Goal: Task Accomplishment & Management: Manage account settings

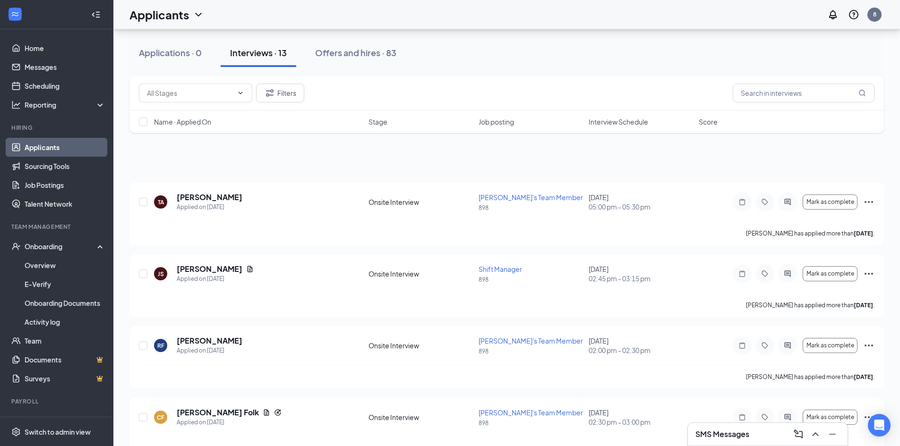
scroll to position [189, 0]
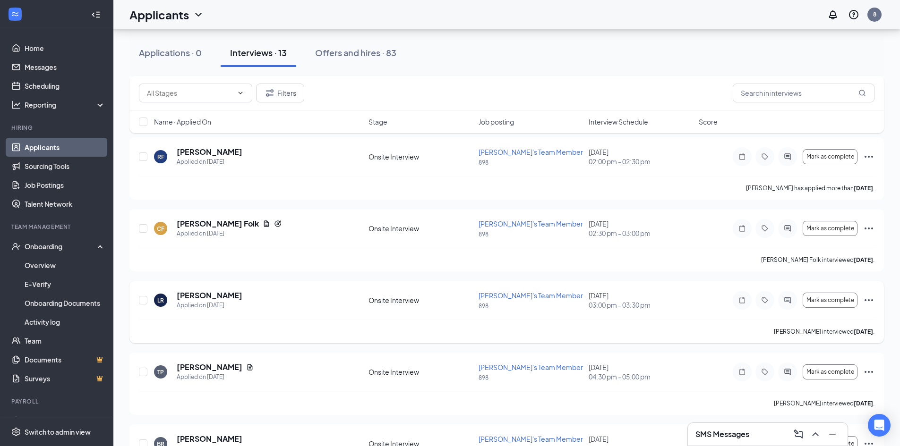
click at [872, 300] on icon "Ellipses" at bounding box center [868, 300] width 8 height 2
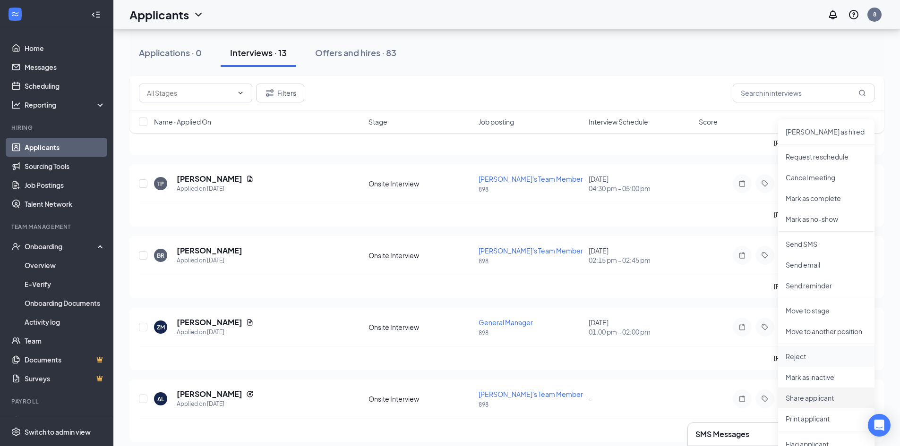
scroll to position [378, 0]
click at [812, 359] on p "Reject" at bounding box center [825, 355] width 81 height 9
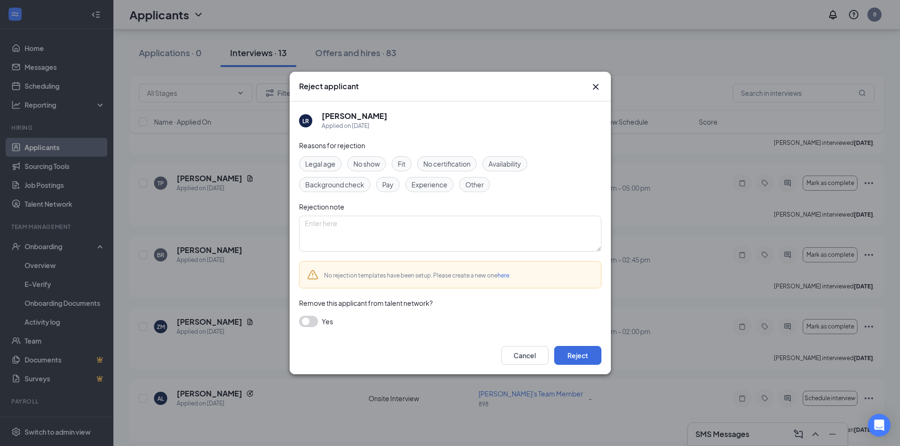
click at [382, 166] on div "No show" at bounding box center [366, 163] width 39 height 15
click at [578, 359] on button "Reject" at bounding box center [577, 355] width 47 height 19
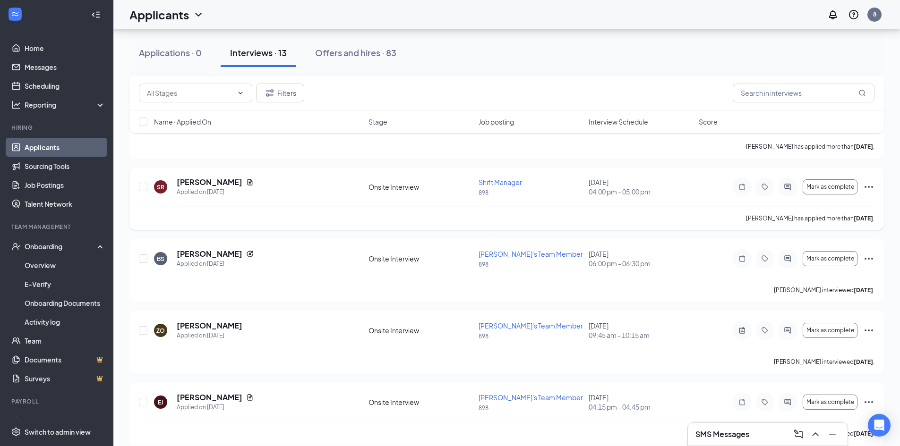
scroll to position [600, 0]
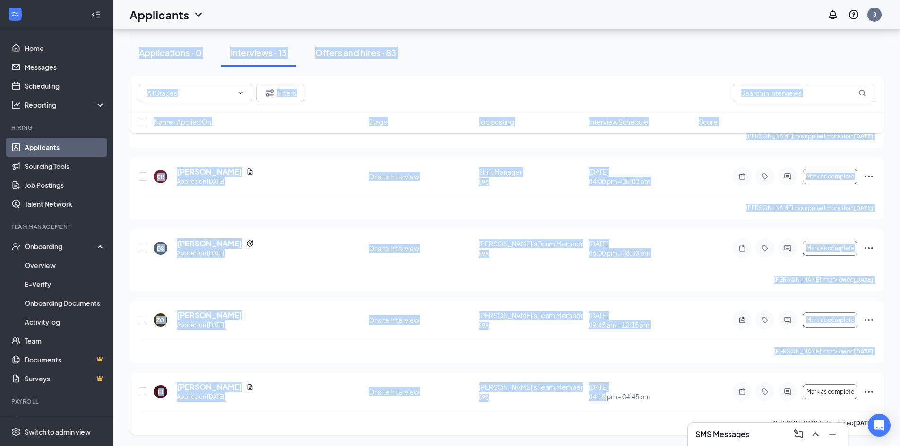
drag, startPoint x: 765, startPoint y: 433, endPoint x: 605, endPoint y: 392, distance: 165.1
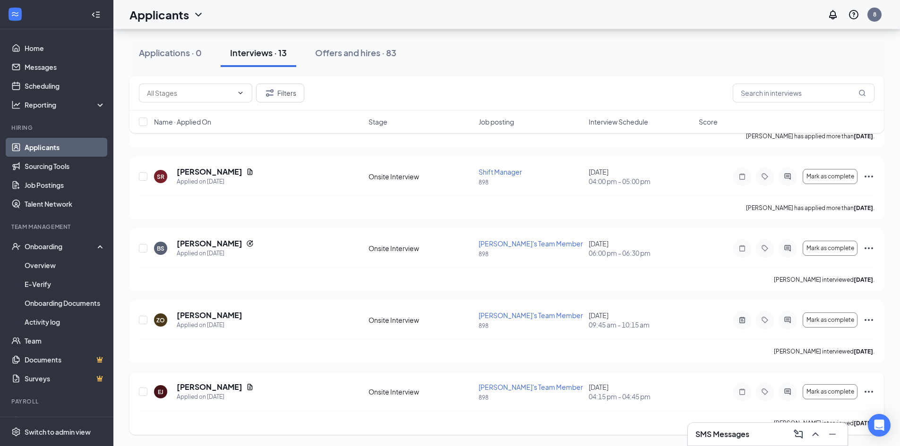
click at [871, 397] on icon "Ellipses" at bounding box center [868, 391] width 11 height 11
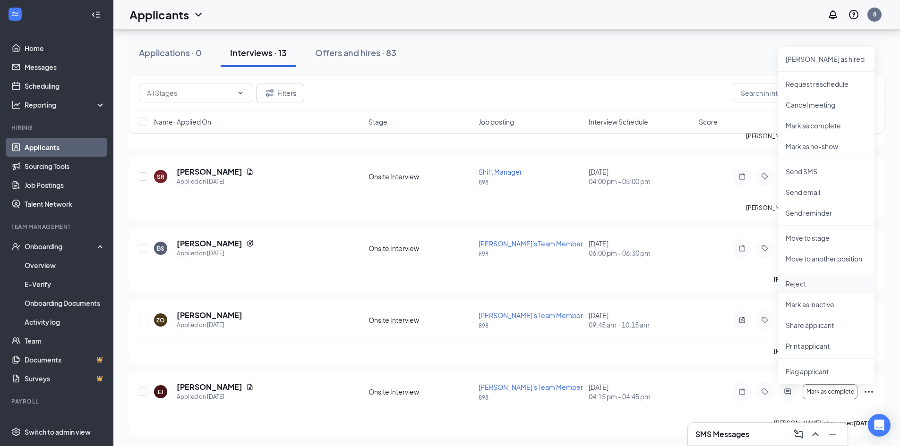
click at [817, 284] on p "Reject" at bounding box center [825, 283] width 81 height 9
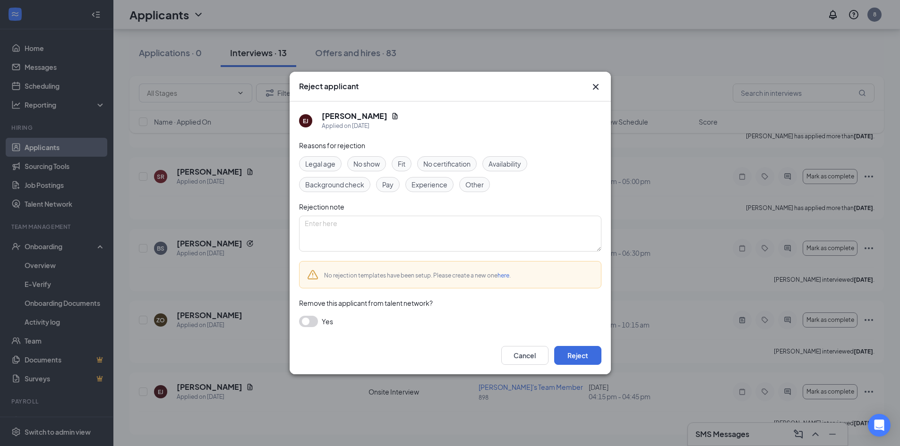
click at [469, 187] on span "Other" at bounding box center [474, 184] width 18 height 10
click at [586, 351] on button "Reject" at bounding box center [577, 355] width 47 height 19
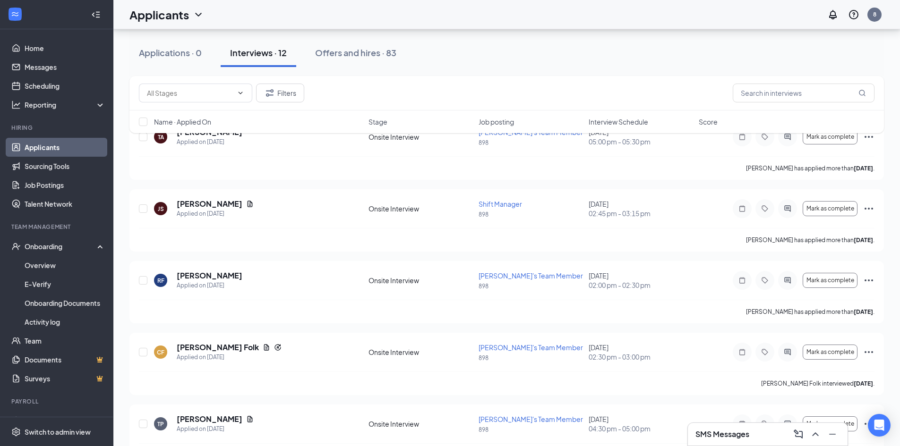
scroll to position [8, 0]
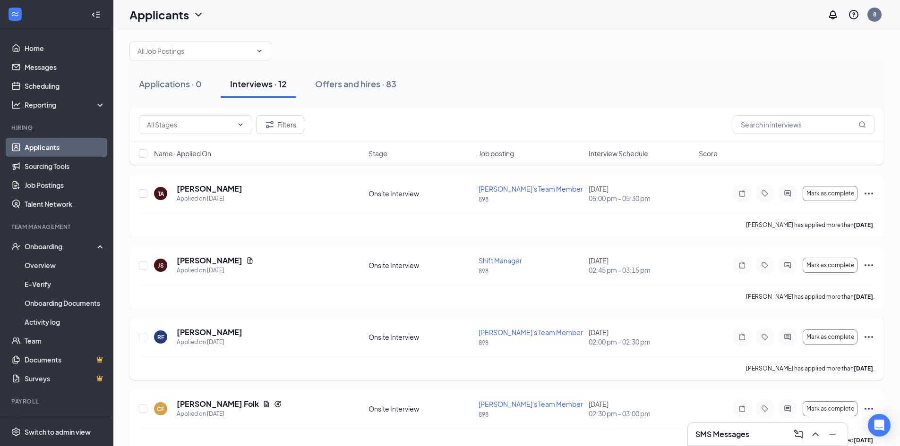
click at [872, 336] on icon "Ellipses" at bounding box center [868, 336] width 11 height 11
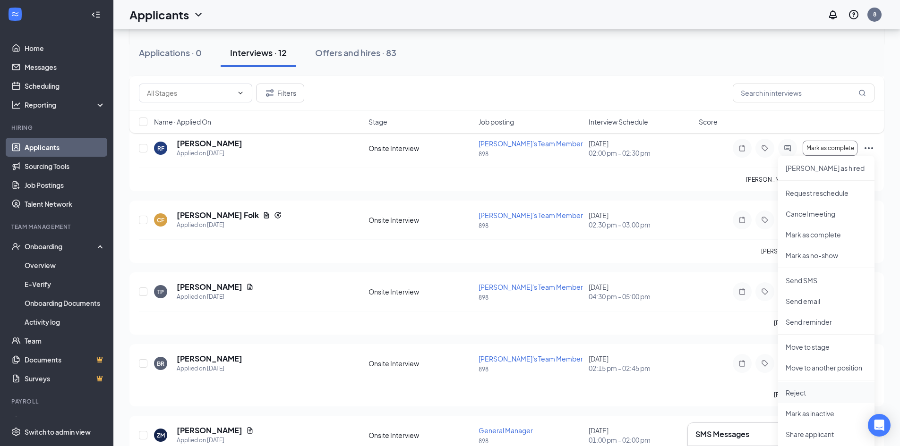
click at [801, 399] on li "Reject" at bounding box center [826, 392] width 96 height 21
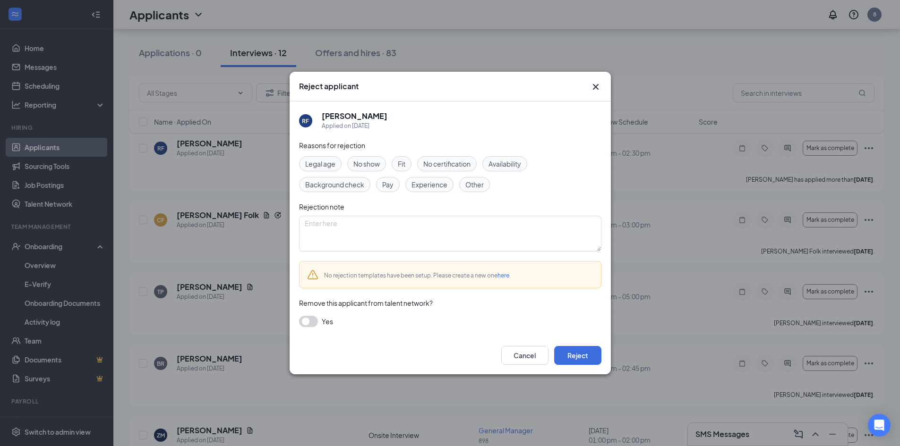
click at [361, 168] on span "No show" at bounding box center [366, 164] width 26 height 10
click at [571, 355] on button "Reject" at bounding box center [577, 355] width 47 height 19
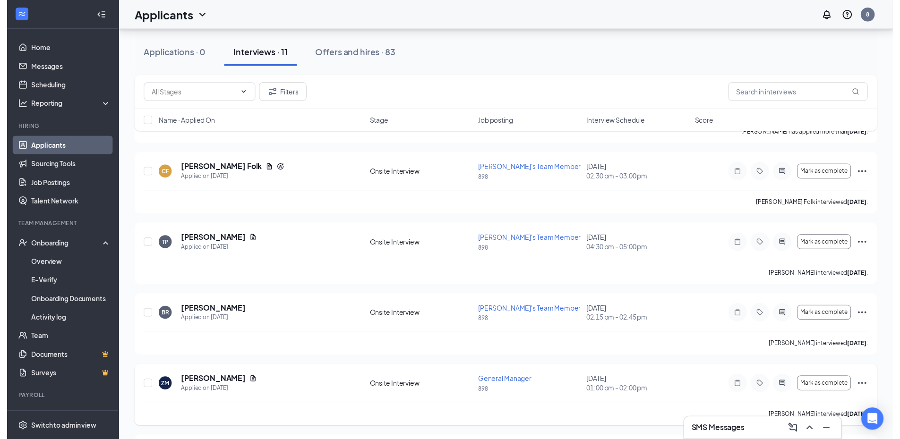
scroll to position [150, 0]
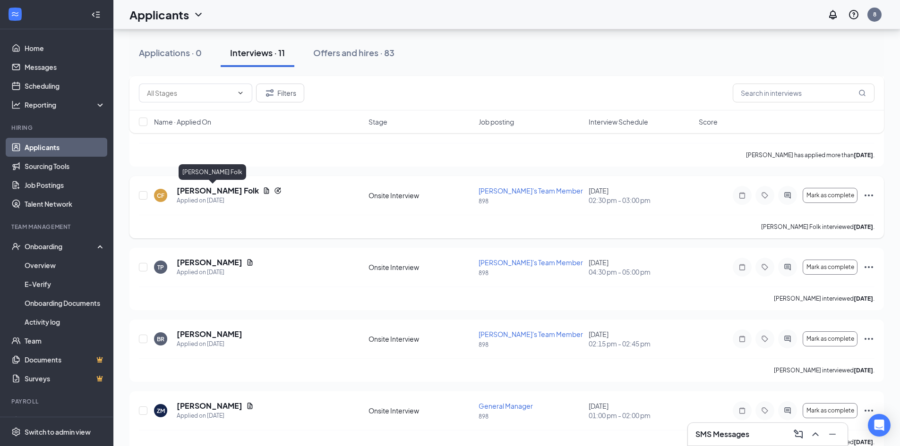
click at [200, 193] on h5 "Carter Folk" at bounding box center [218, 191] width 82 height 10
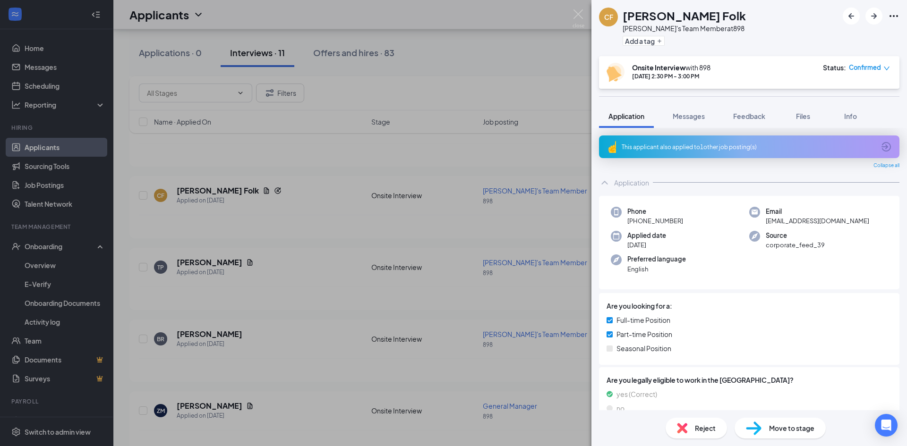
drag, startPoint x: 690, startPoint y: 145, endPoint x: 688, endPoint y: 151, distance: 6.1
click at [688, 151] on div "This applicant also applied to 1 other job posting(s)" at bounding box center [749, 147] width 300 height 23
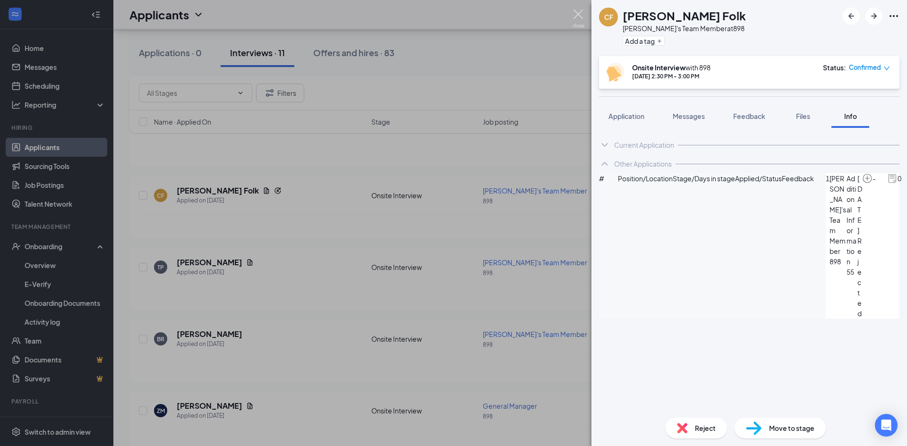
click at [574, 16] on img at bounding box center [578, 18] width 12 height 18
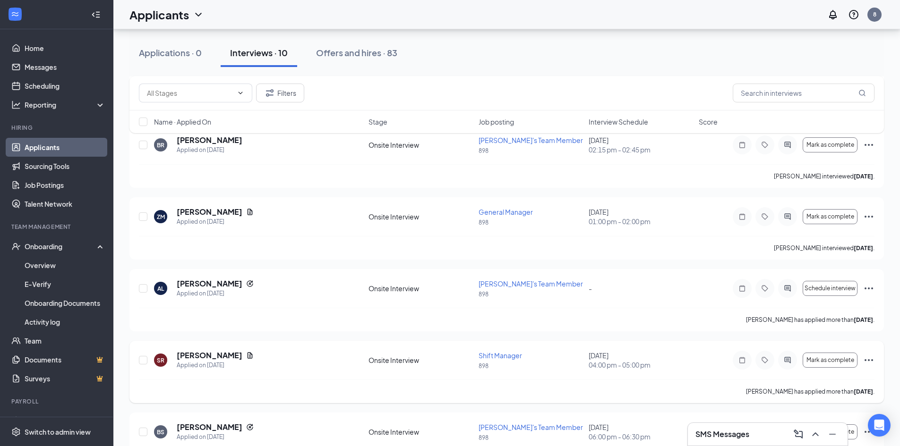
scroll to position [331, 0]
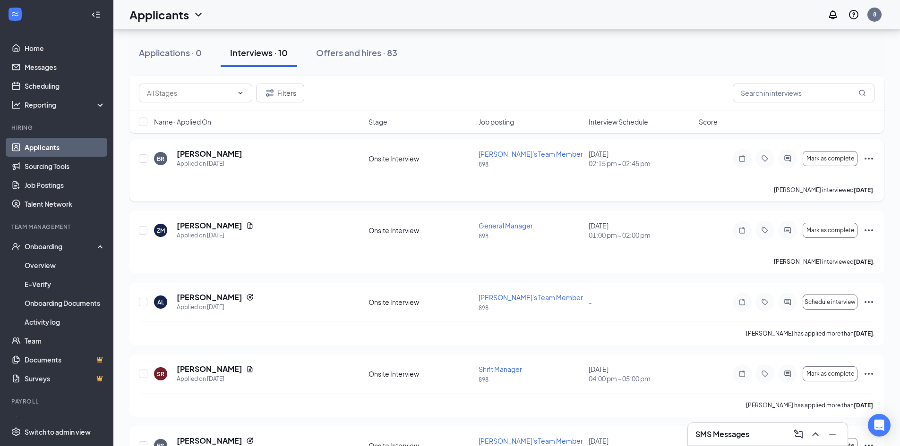
click at [872, 160] on icon "Ellipses" at bounding box center [868, 158] width 11 height 11
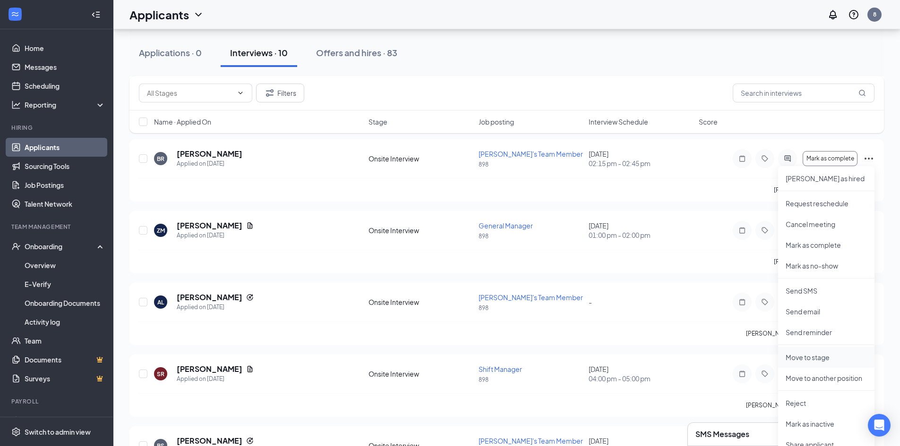
click at [829, 356] on p "Move to stage" at bounding box center [825, 357] width 81 height 9
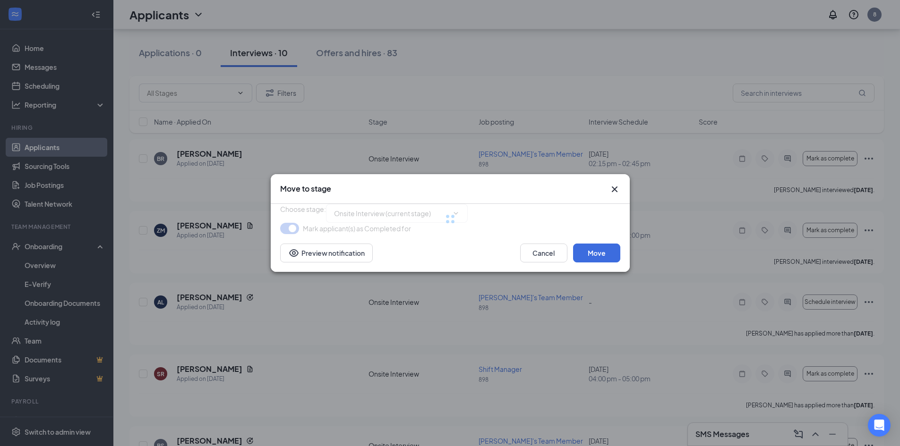
type input "Hiring Complete (final stage)"
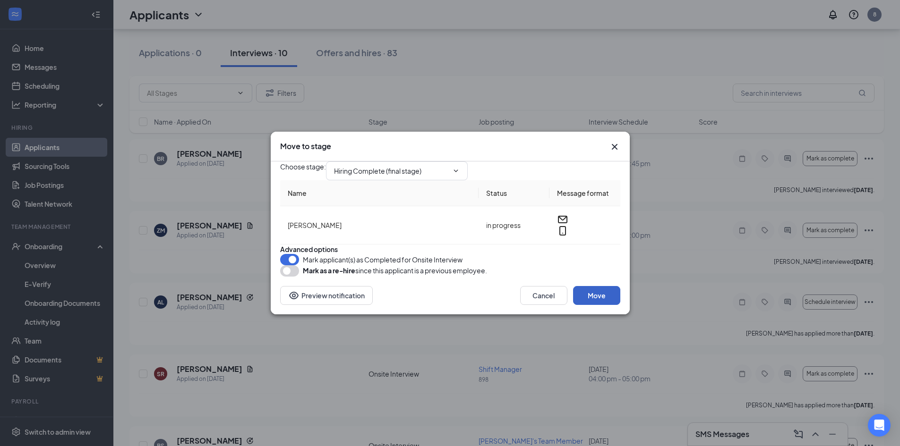
click at [608, 305] on button "Move" at bounding box center [596, 295] width 47 height 19
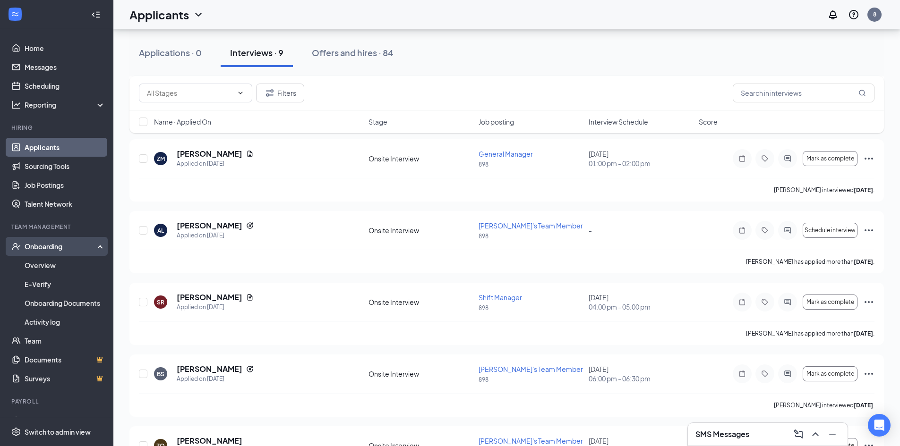
click at [52, 248] on div "Onboarding" at bounding box center [61, 246] width 73 height 9
click at [54, 266] on link "Overview" at bounding box center [65, 265] width 81 height 19
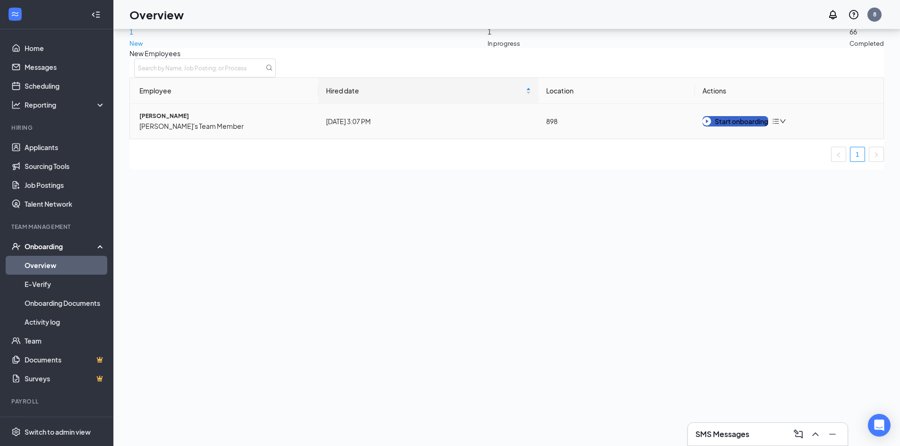
click at [702, 127] on button "Start onboarding" at bounding box center [735, 121] width 66 height 10
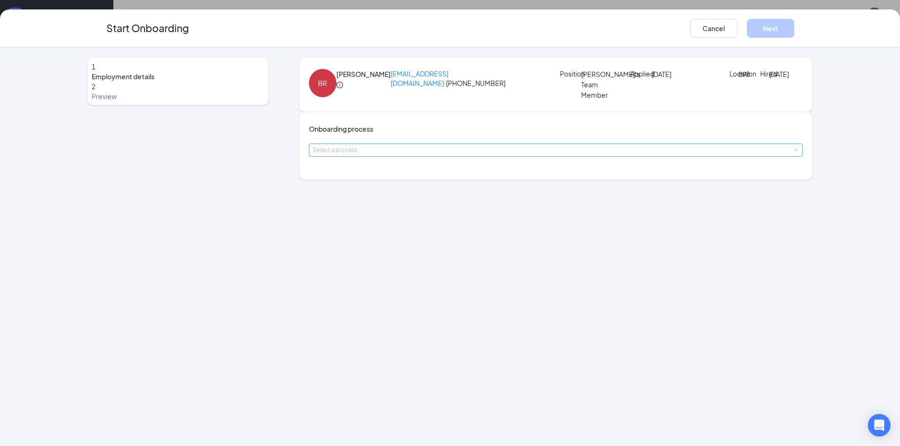
click at [434, 155] on div "Select a process" at bounding box center [554, 149] width 482 height 9
click at [431, 212] on li "All Employees" at bounding box center [393, 211] width 155 height 17
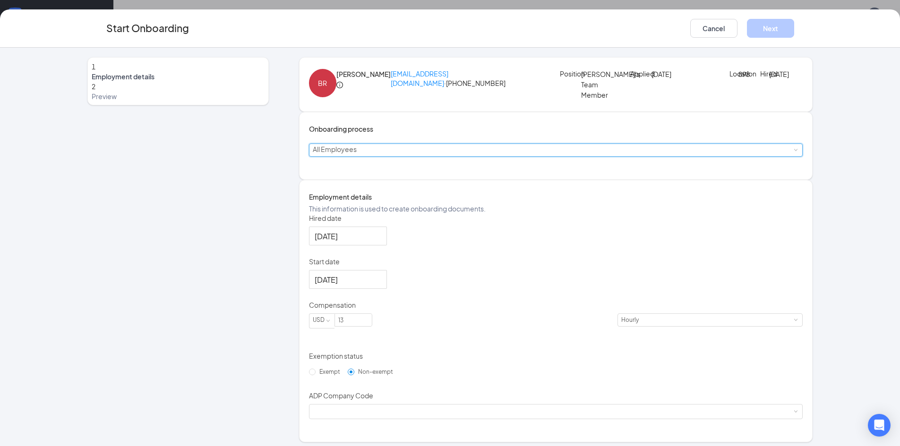
scroll to position [0, 0]
drag, startPoint x: 382, startPoint y: 290, endPoint x: 453, endPoint y: 247, distance: 82.6
click at [453, 247] on div "Employment details This information is used to create onboarding documents. Hir…" at bounding box center [556, 311] width 494 height 239
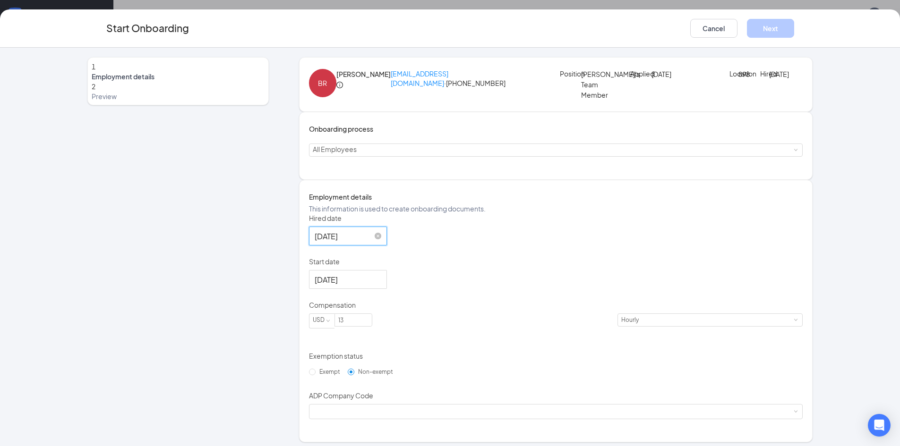
click at [336, 242] on input "Oct 5, 2025" at bounding box center [346, 236] width 65 height 12
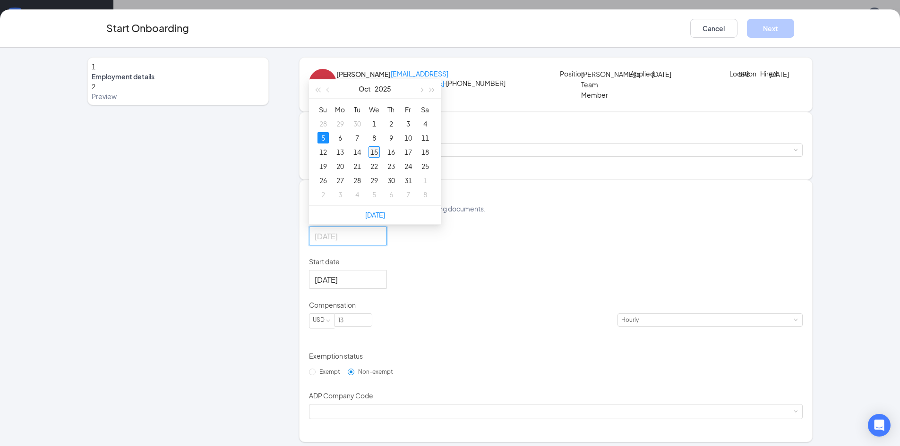
type input "Oct 15, 2025"
click at [373, 158] on div "15" at bounding box center [373, 151] width 11 height 11
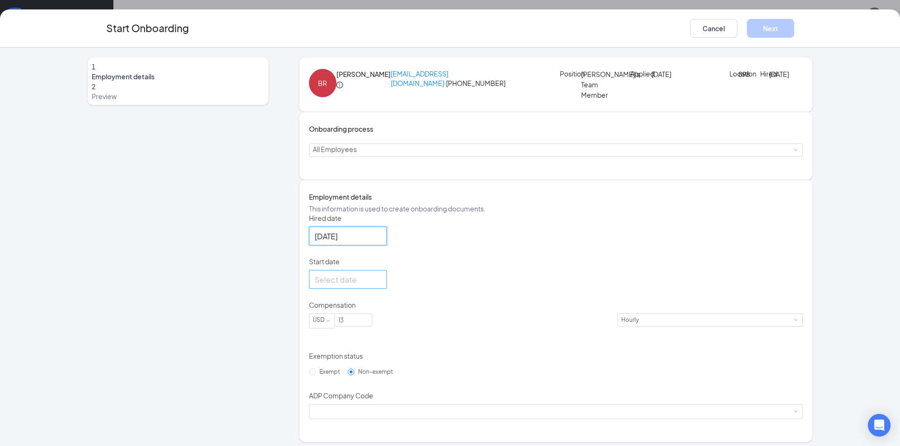
click at [381, 286] on div at bounding box center [347, 280] width 67 height 12
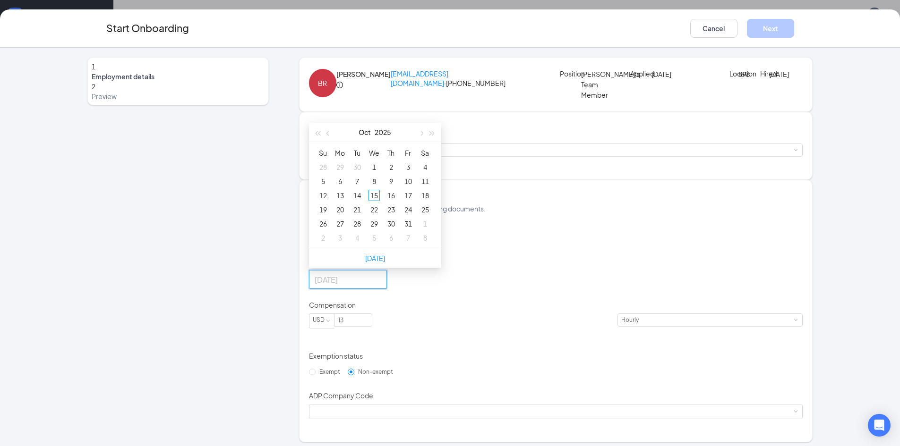
type input "Oct 25, 2025"
type input "Oct 16, 2025"
click at [395, 201] on div "16" at bounding box center [390, 195] width 11 height 11
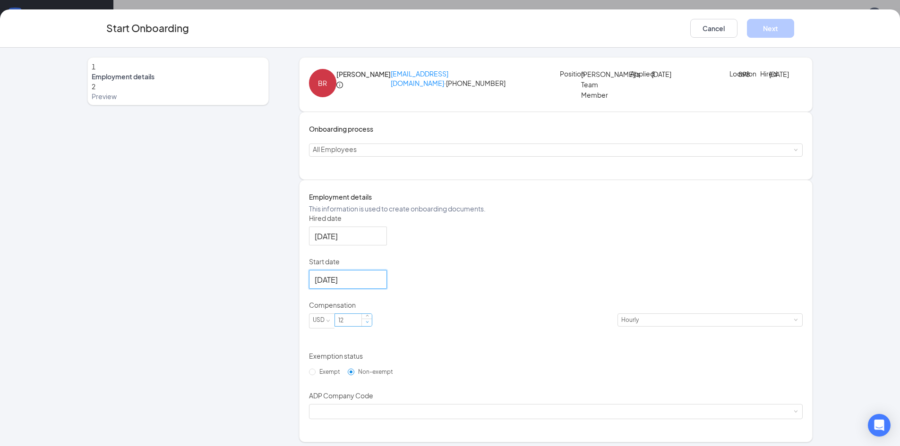
click at [372, 326] on span "Decrease Value" at bounding box center [367, 323] width 10 height 8
type input "13"
click at [372, 322] on span "Increase Value" at bounding box center [367, 318] width 10 height 8
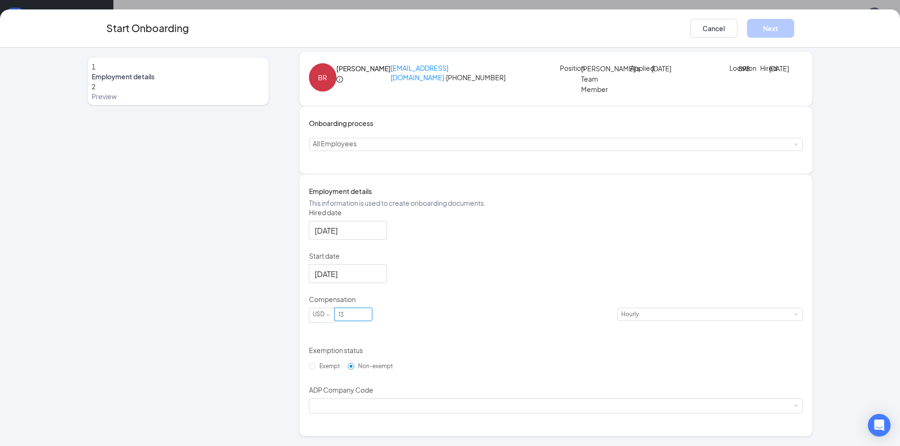
scroll to position [42, 0]
click at [354, 370] on span "Non-exempt" at bounding box center [375, 366] width 42 height 7
click at [348, 370] on input "Non-exempt" at bounding box center [351, 366] width 7 height 7
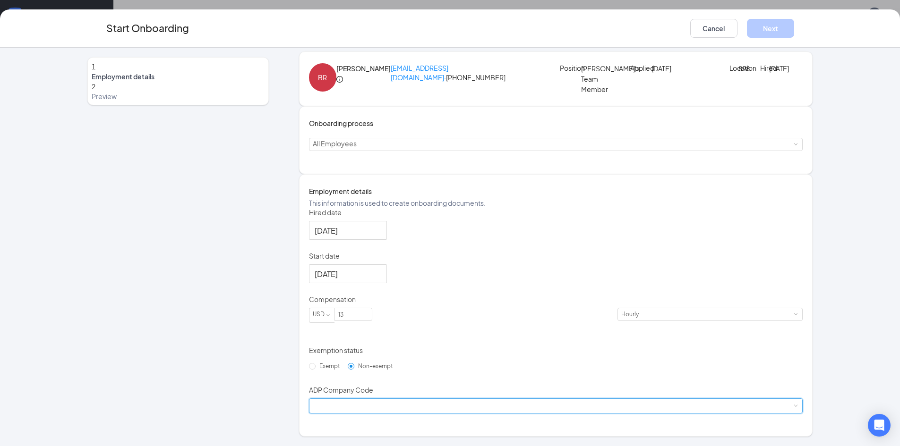
click at [390, 413] on div at bounding box center [556, 406] width 486 height 14
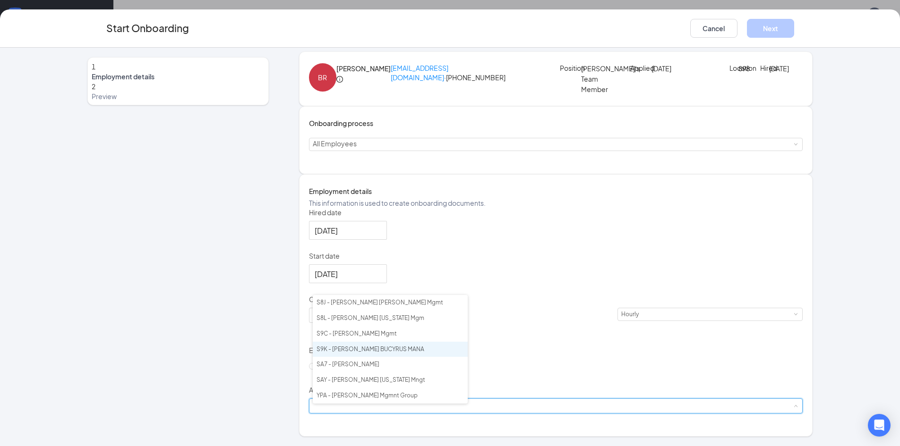
click at [339, 351] on li "S9K - MCGUIRE BUCYRUS MANA" at bounding box center [390, 350] width 155 height 16
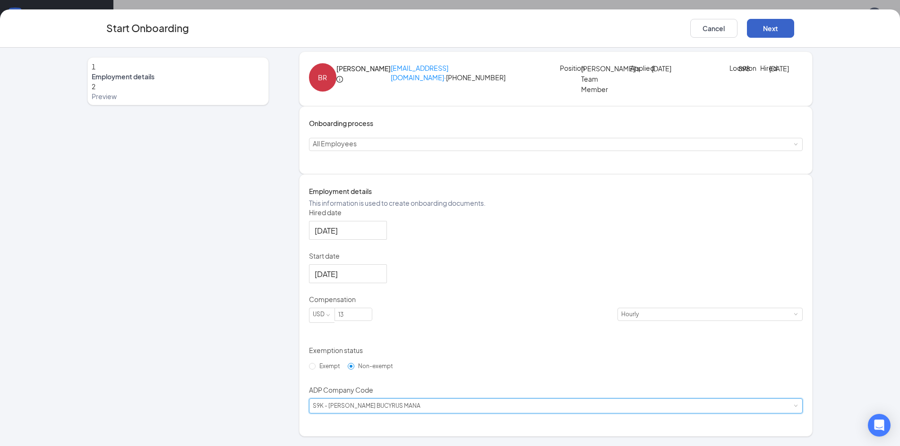
click at [758, 31] on button "Next" at bounding box center [770, 28] width 47 height 19
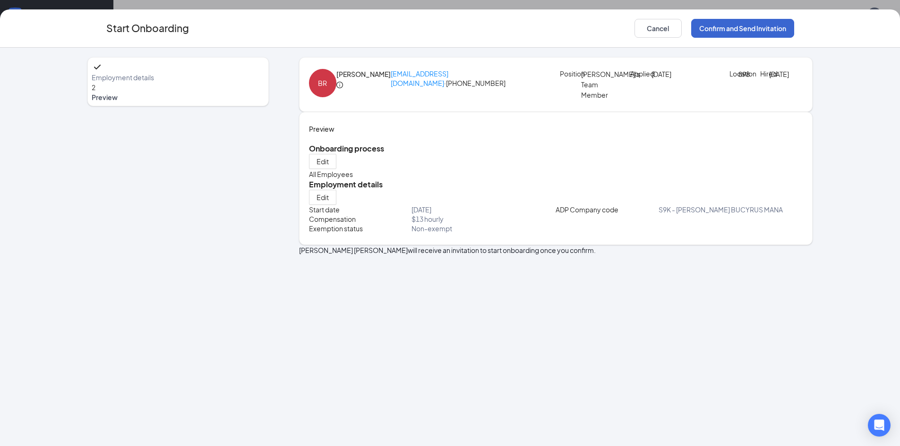
scroll to position [0, 0]
click at [733, 25] on button "Confirm and Send Invitation" at bounding box center [742, 28] width 103 height 19
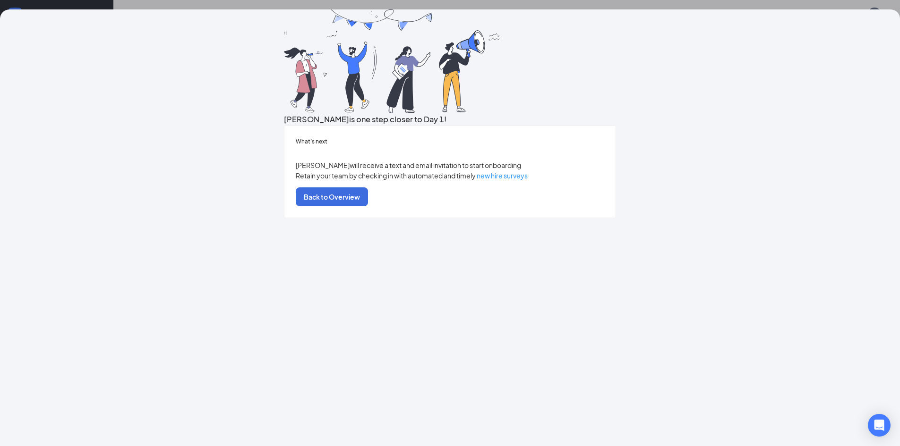
scroll to position [42, 0]
click at [368, 206] on button "Back to Overview" at bounding box center [332, 196] width 72 height 19
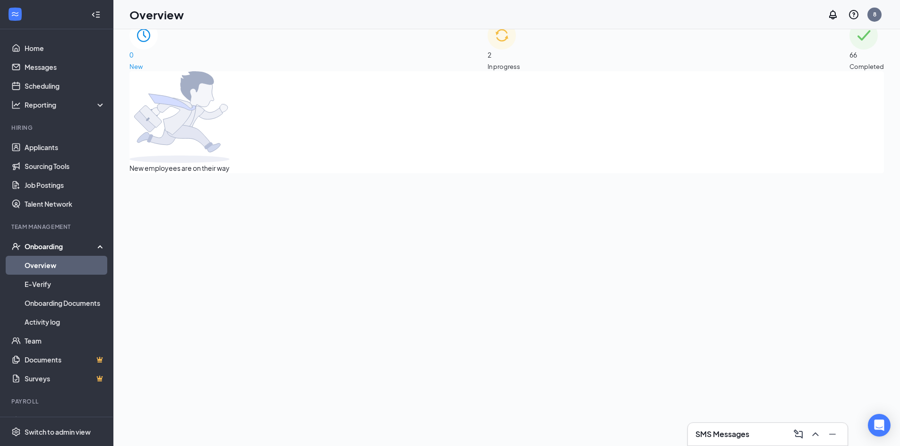
scroll to position [0, 0]
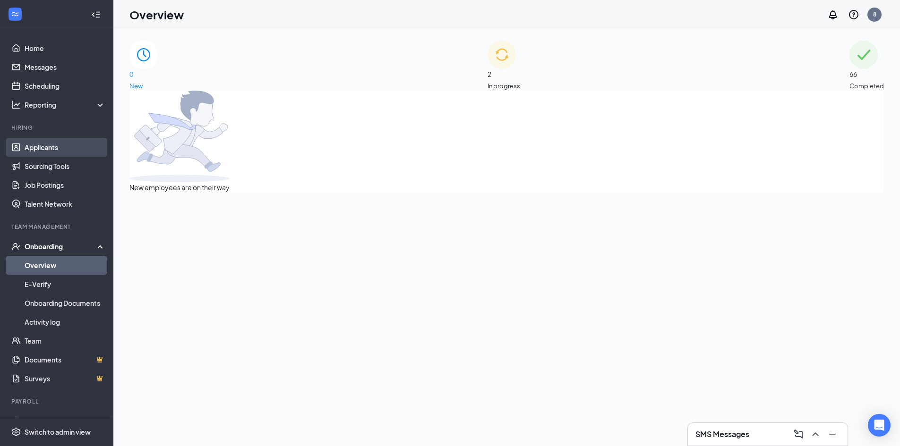
click at [25, 148] on link "Applicants" at bounding box center [65, 147] width 81 height 19
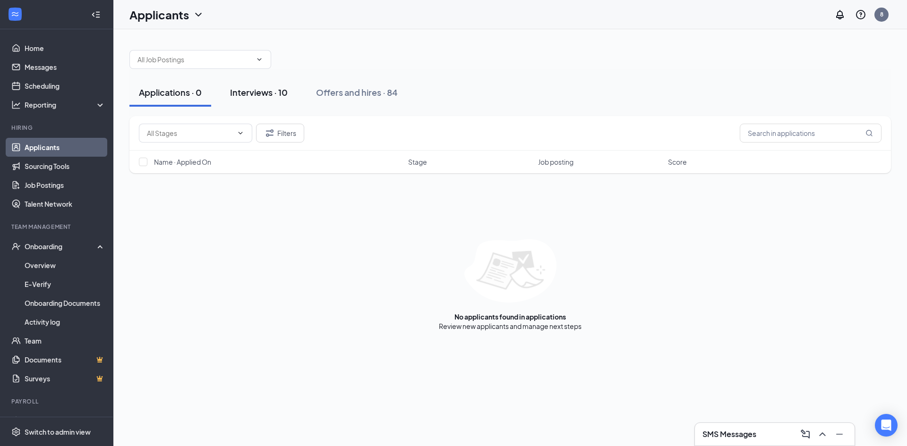
click at [254, 91] on div "Interviews · 10" at bounding box center [259, 92] width 58 height 12
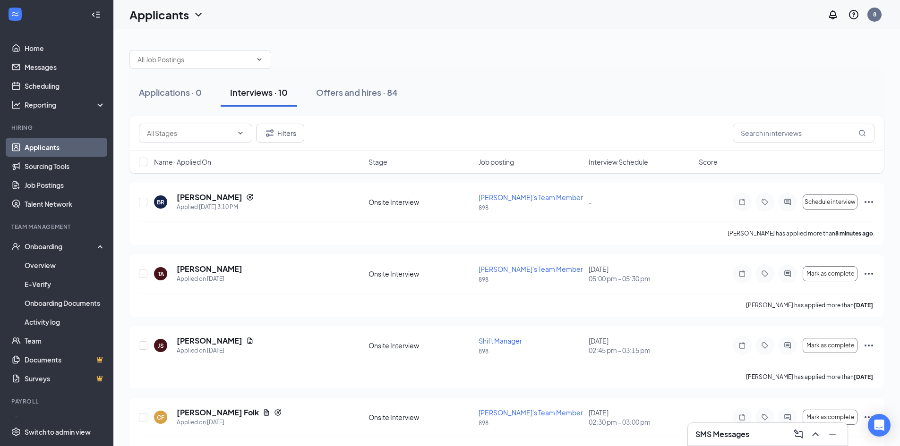
click at [254, 96] on div "Interviews · 10" at bounding box center [259, 92] width 58 height 12
click at [176, 100] on button "Applications · 0" at bounding box center [170, 92] width 82 height 28
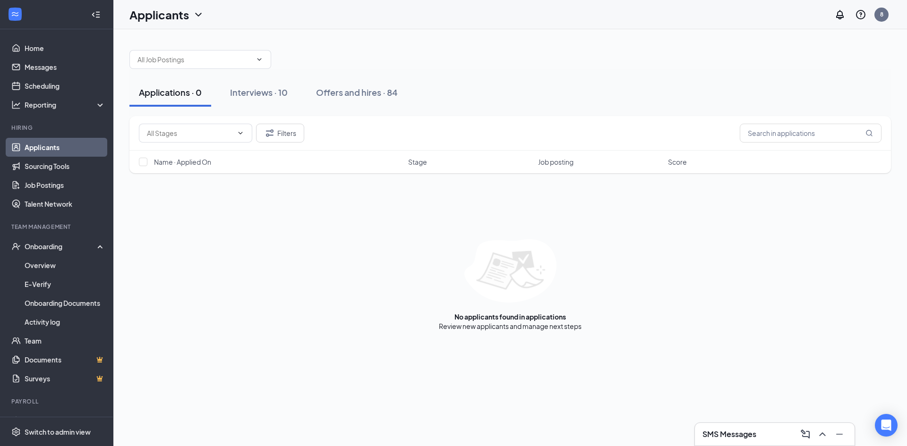
click at [206, 102] on button "Applications · 0" at bounding box center [170, 92] width 82 height 28
click at [229, 93] on button "Interviews · 10" at bounding box center [259, 92] width 76 height 28
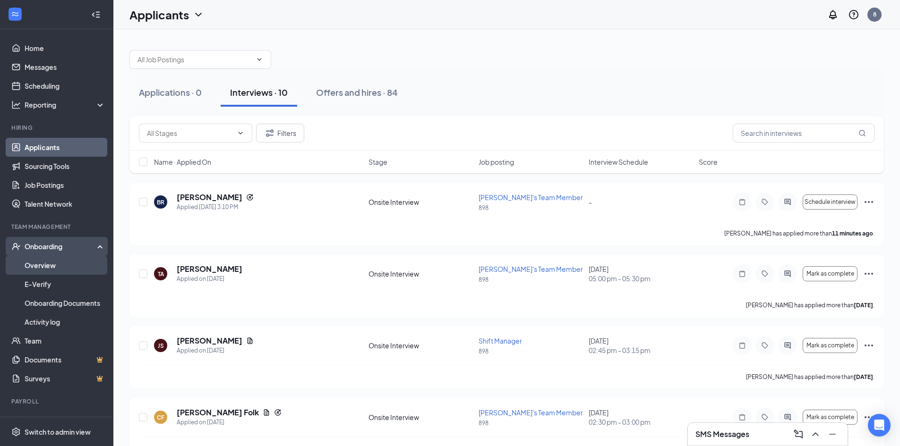
click at [65, 271] on link "Overview" at bounding box center [65, 265] width 81 height 19
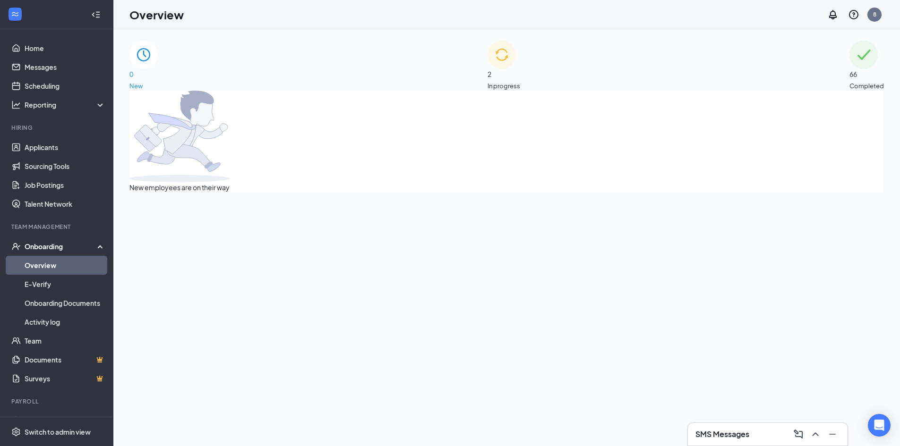
click at [487, 68] on div "2 In progress" at bounding box center [503, 66] width 33 height 50
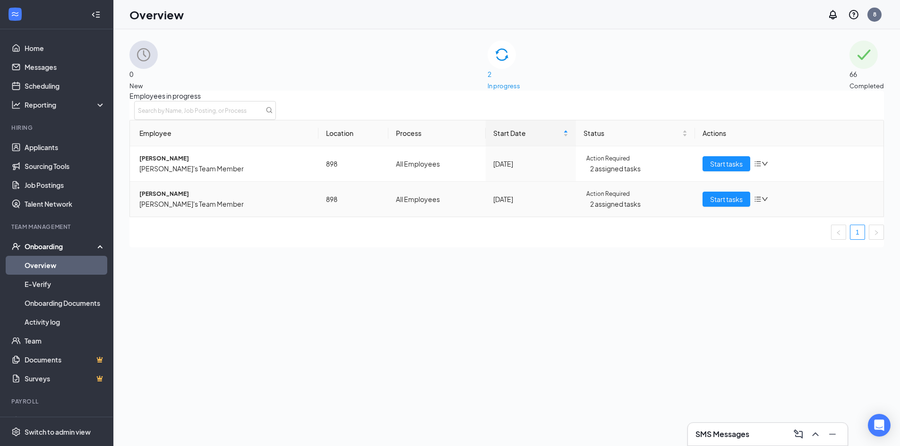
click at [176, 199] on span "[PERSON_NAME]" at bounding box center [224, 193] width 171 height 9
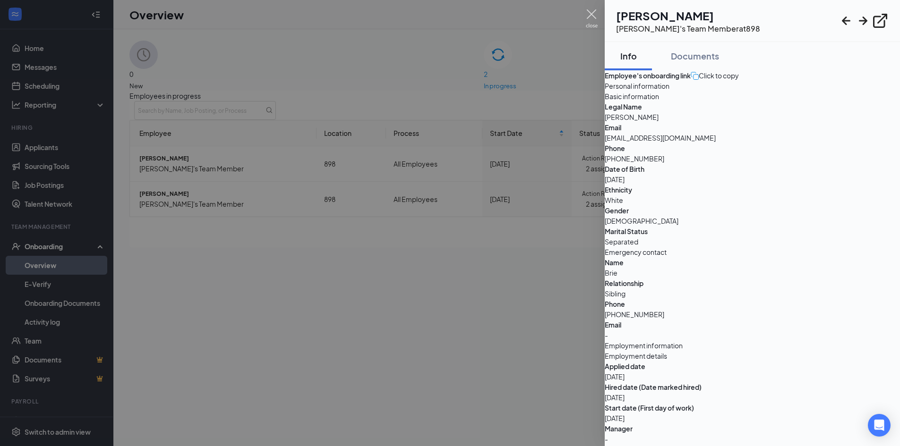
click at [593, 13] on img at bounding box center [592, 18] width 12 height 18
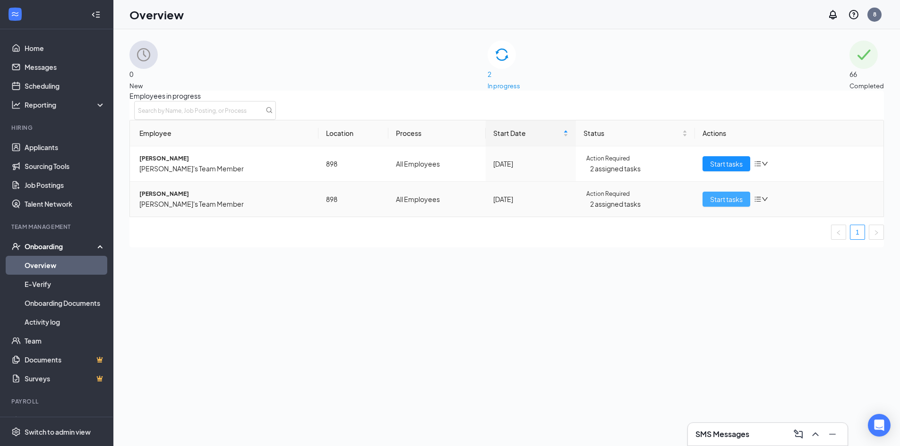
click at [718, 204] on span "Start tasks" at bounding box center [726, 199] width 33 height 10
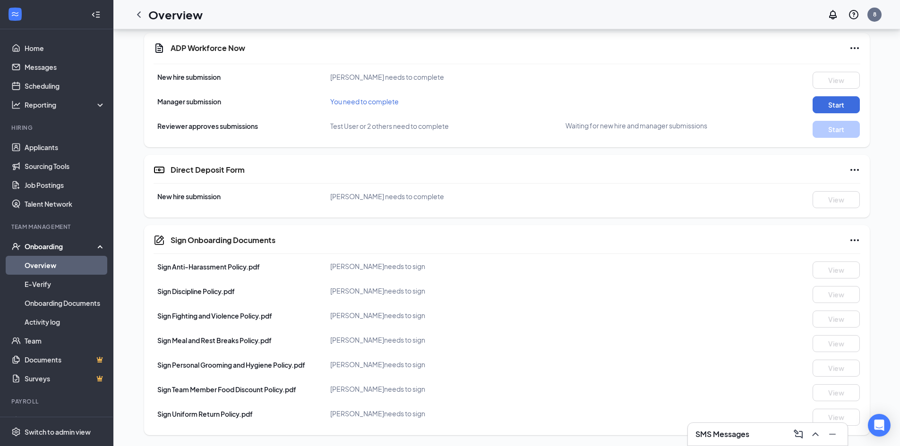
scroll to position [520, 0]
drag, startPoint x: 336, startPoint y: 274, endPoint x: 434, endPoint y: 403, distance: 161.8
click at [434, 403] on div "Sign Anti-Harassment Policy.pdf Brian G Rehder needs to sign View Sign Discipli…" at bounding box center [506, 343] width 706 height 164
click at [534, 383] on div "Sign Anti-Harassment Policy.pdf Brian G Rehder needs to sign View Sign Discipli…" at bounding box center [506, 343] width 706 height 164
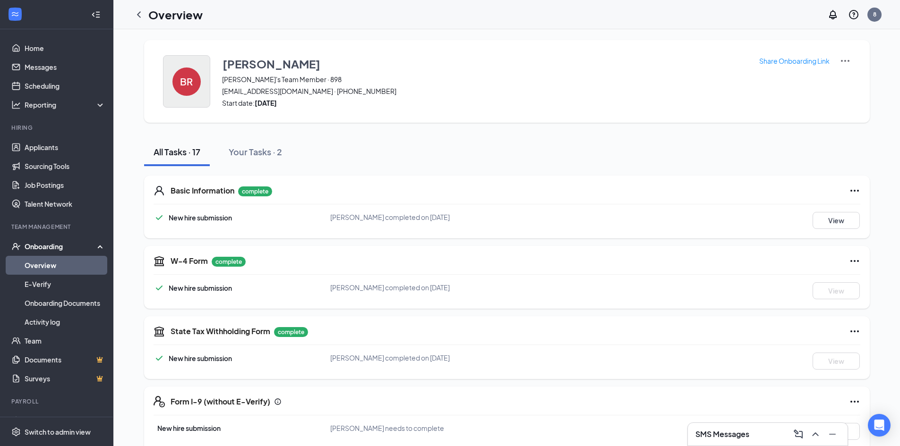
scroll to position [0, 0]
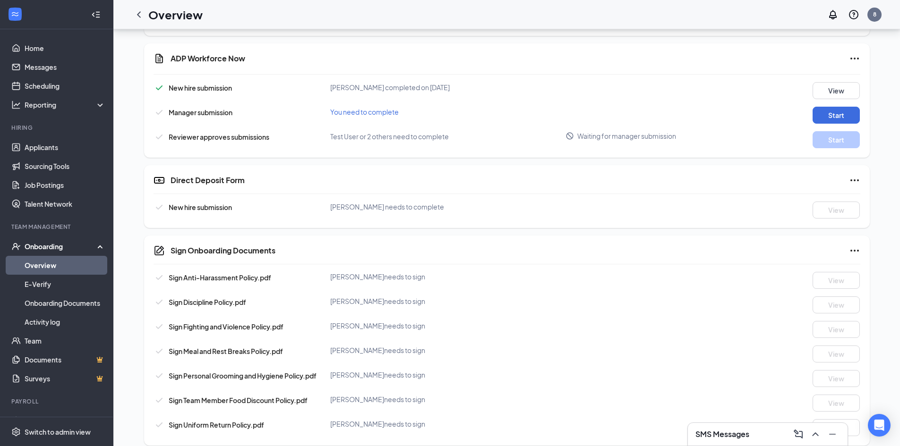
scroll to position [543, 0]
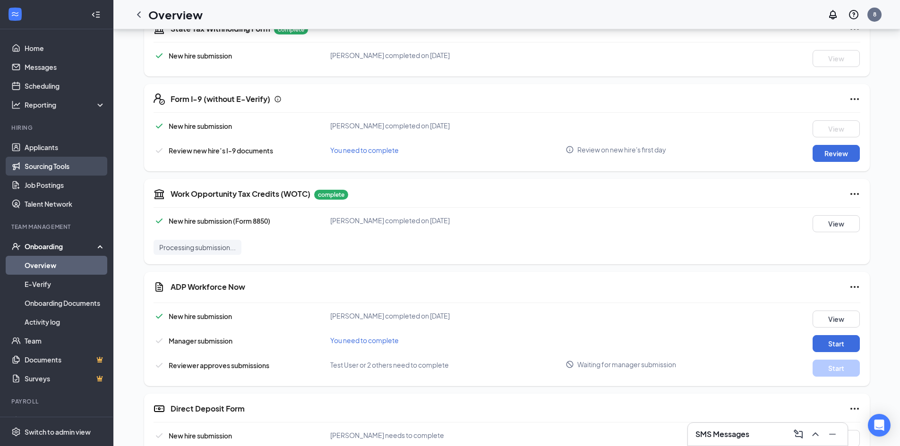
scroll to position [212, 0]
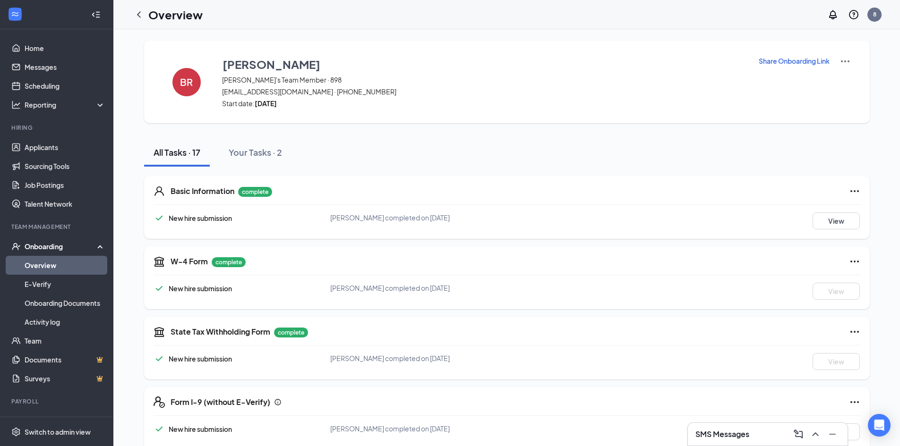
scroll to position [47, 0]
